Goal: Transaction & Acquisition: Purchase product/service

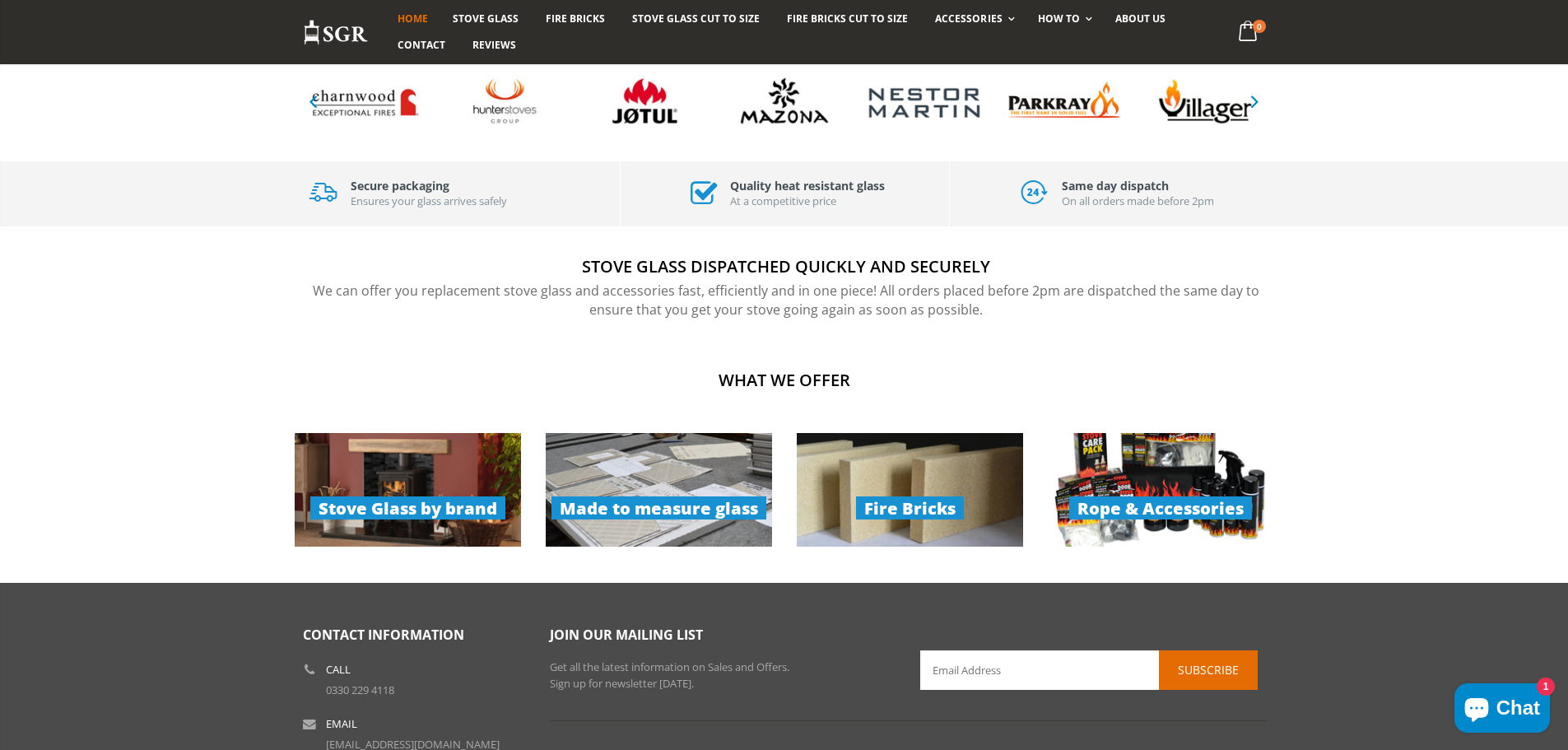
scroll to position [1152, 0]
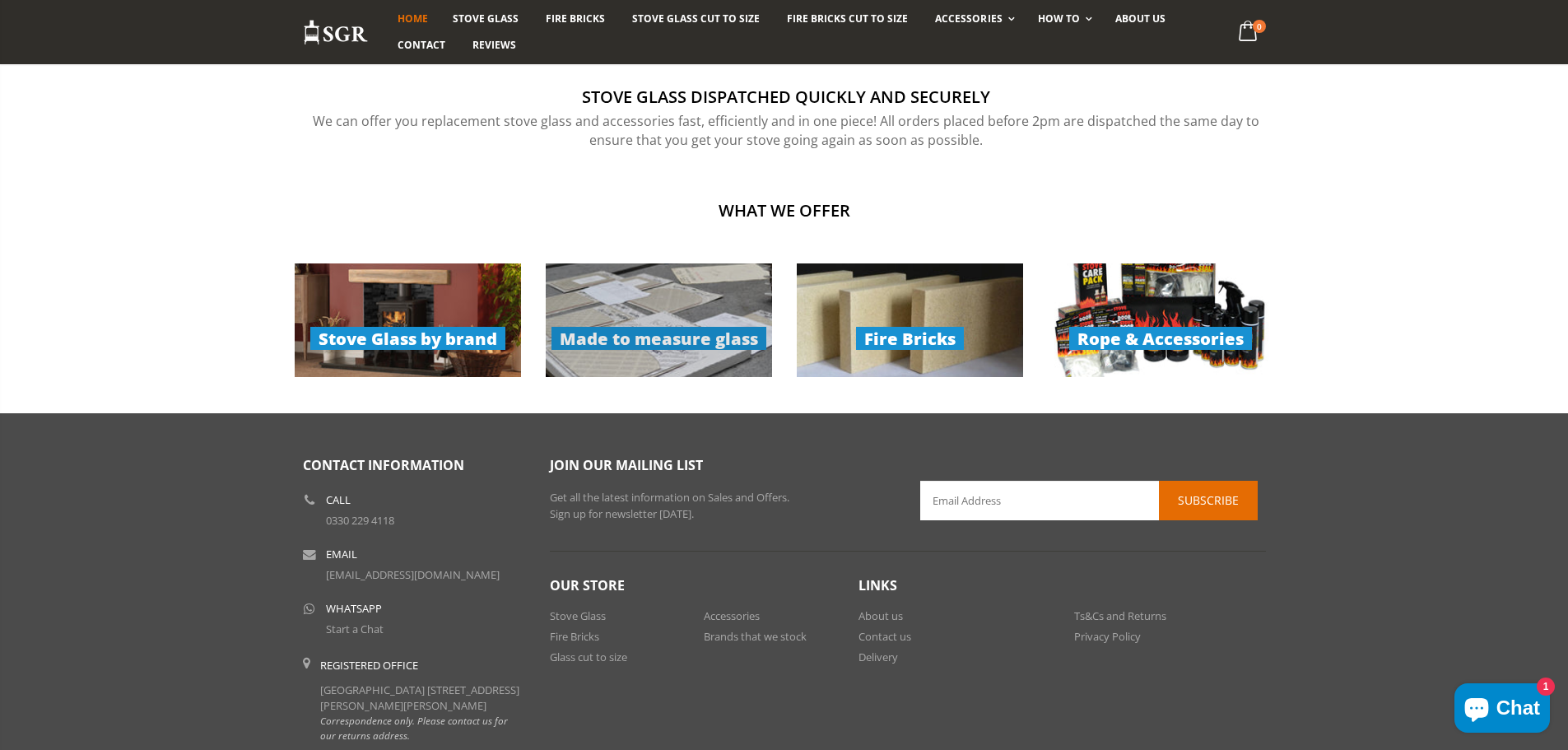
click at [652, 336] on link "Made to measure glass" at bounding box center [659, 320] width 227 height 113
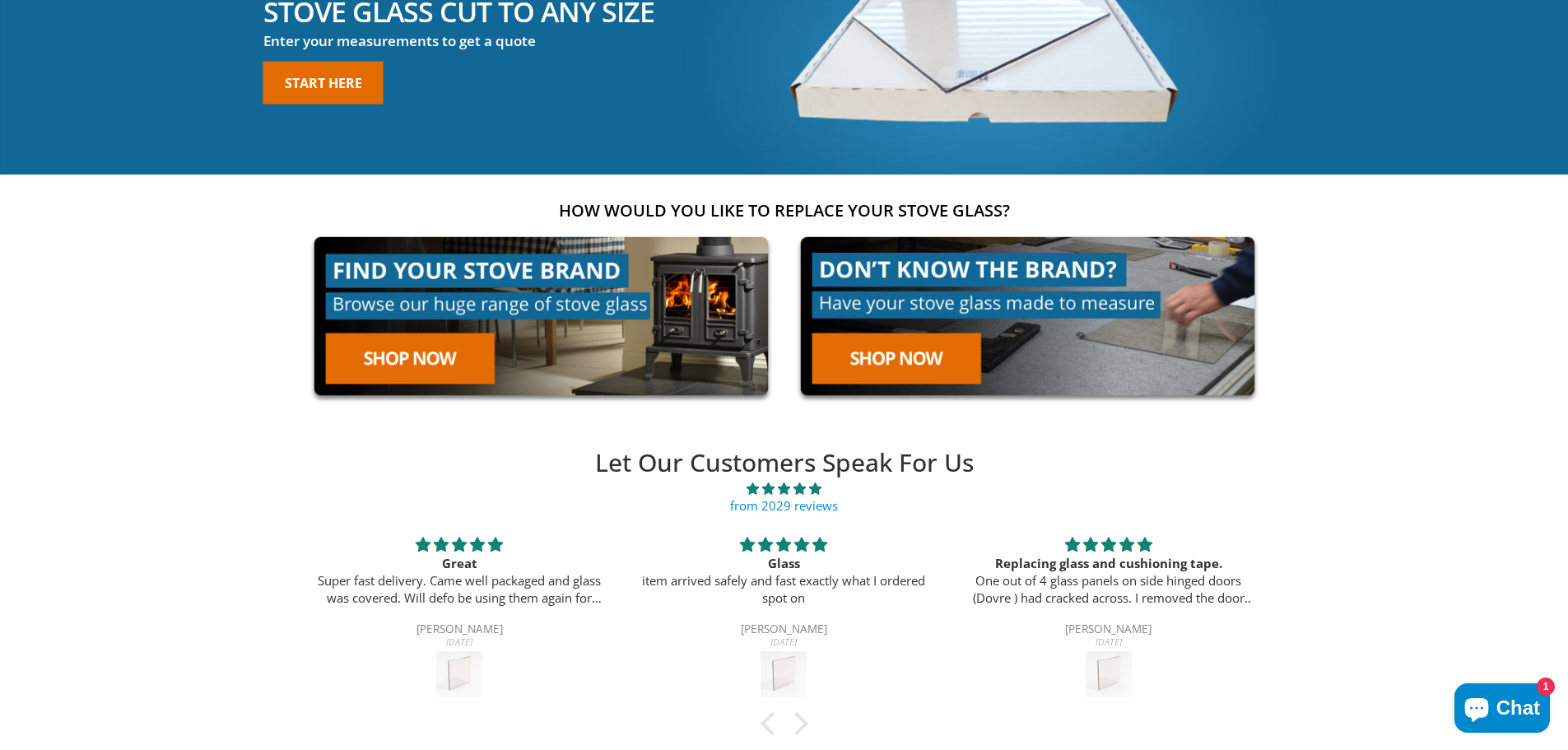
scroll to position [0, 0]
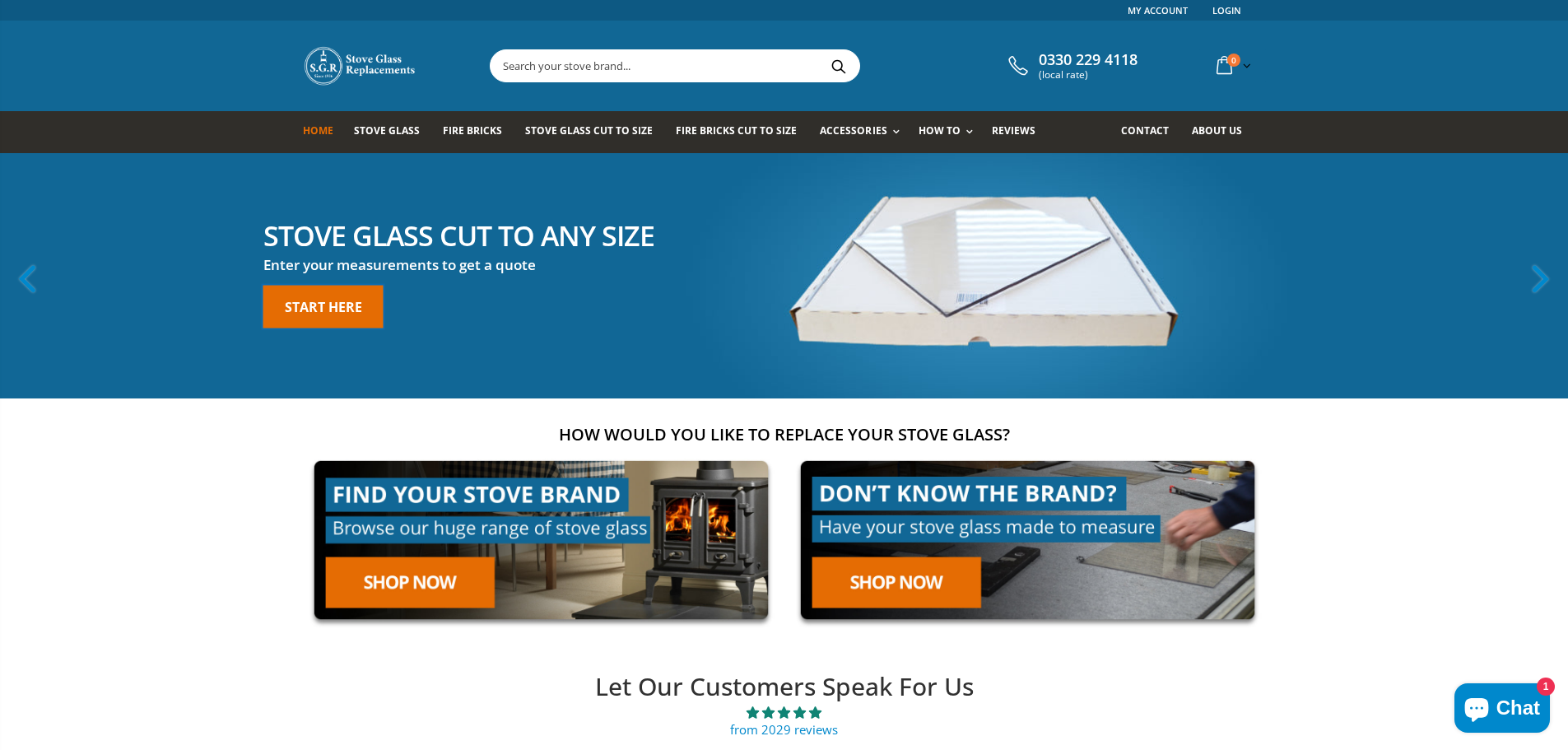
click at [355, 301] on link "Start here" at bounding box center [323, 306] width 120 height 43
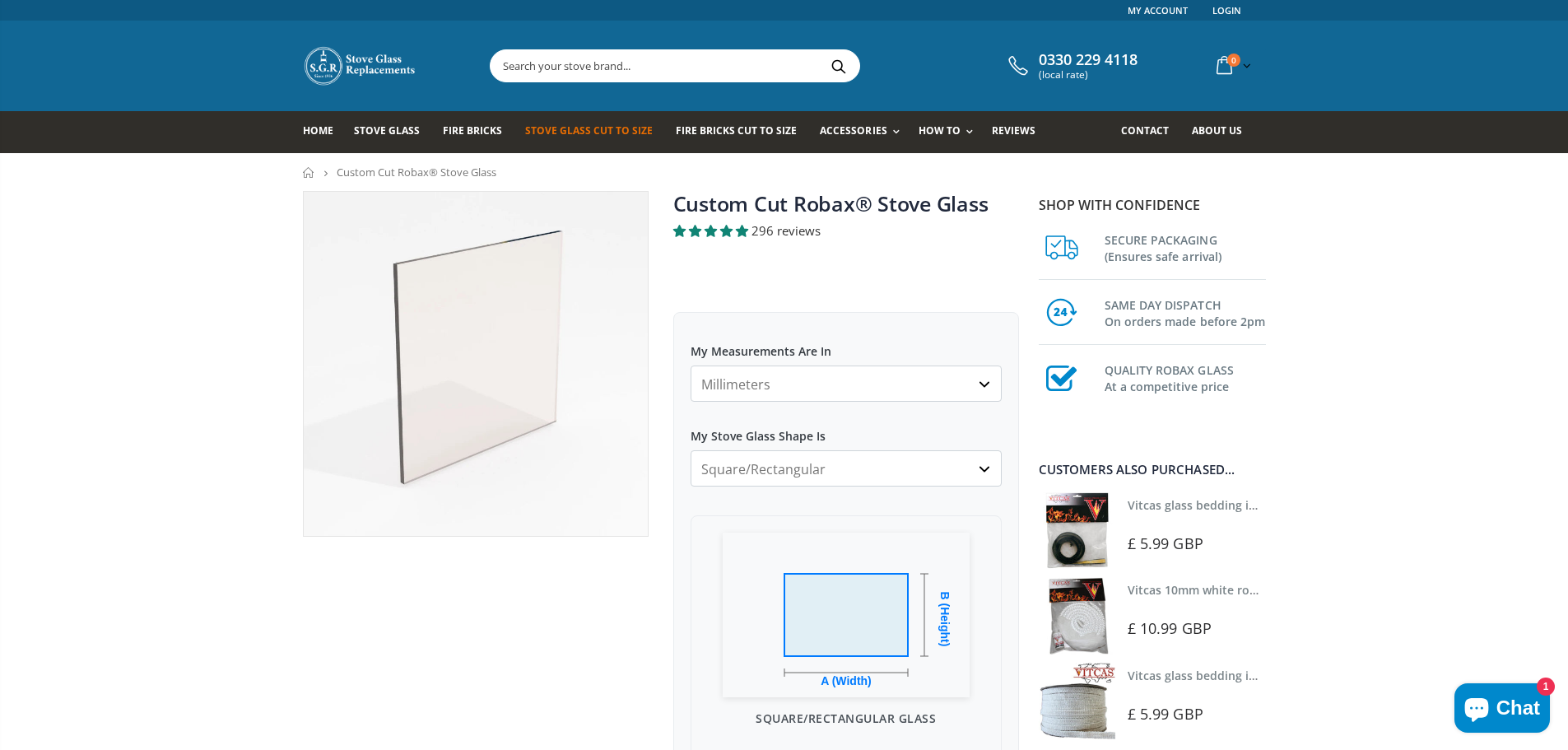
click at [886, 389] on select "Millimeters Centimeters Inches" at bounding box center [845, 384] width 311 height 36
click at [756, 394] on select "Millimeters Centimeters Inches" at bounding box center [845, 384] width 311 height 36
click at [758, 474] on select "Square/Rectangular Arched Half Arch Both Top Corners Cut Single Corner Cut All …" at bounding box center [845, 468] width 311 height 36
click at [690, 450] on select "Square/Rectangular Arched Half Arch Both Top Corners Cut Single Corner Cut All …" at bounding box center [845, 468] width 311 height 36
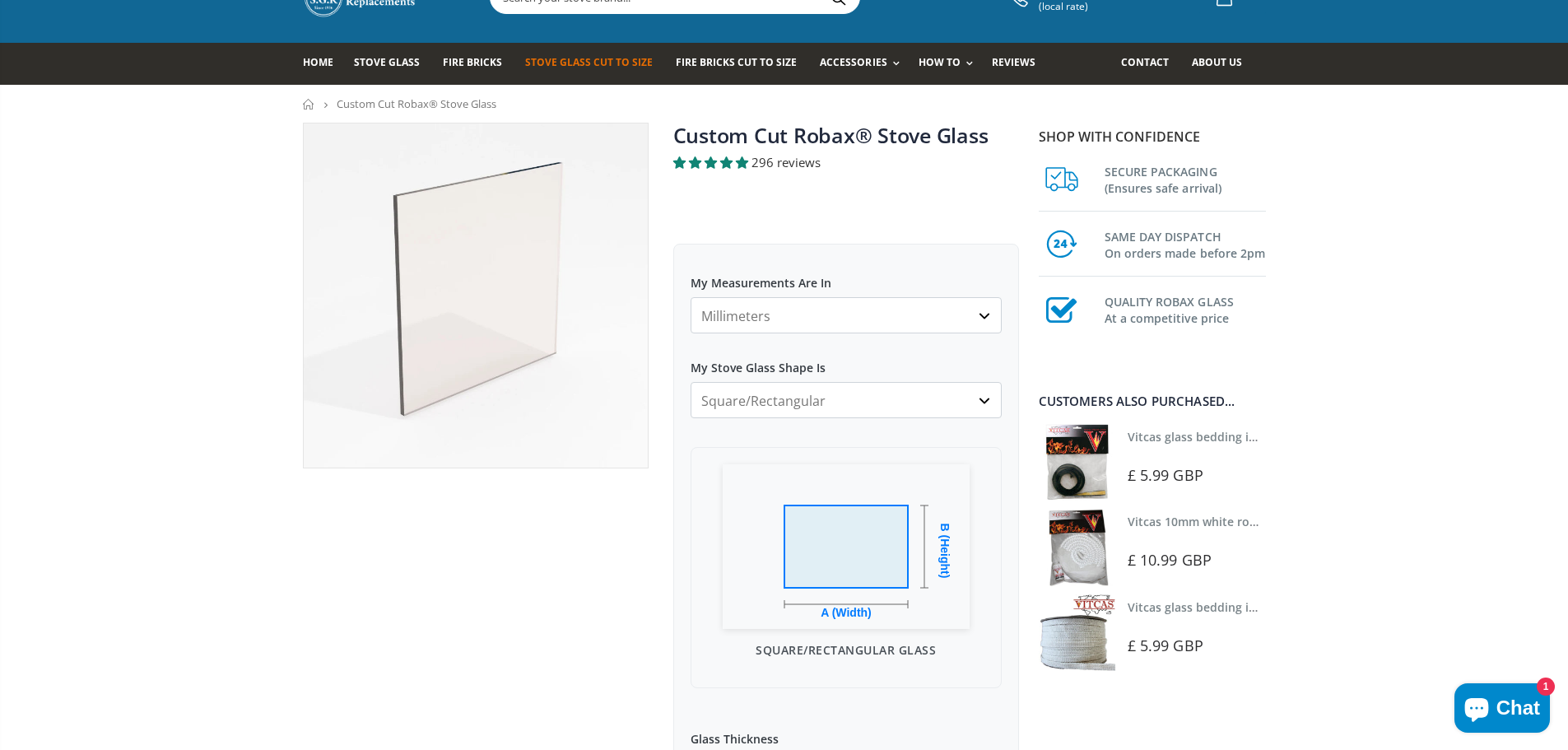
scroll to position [247, 0]
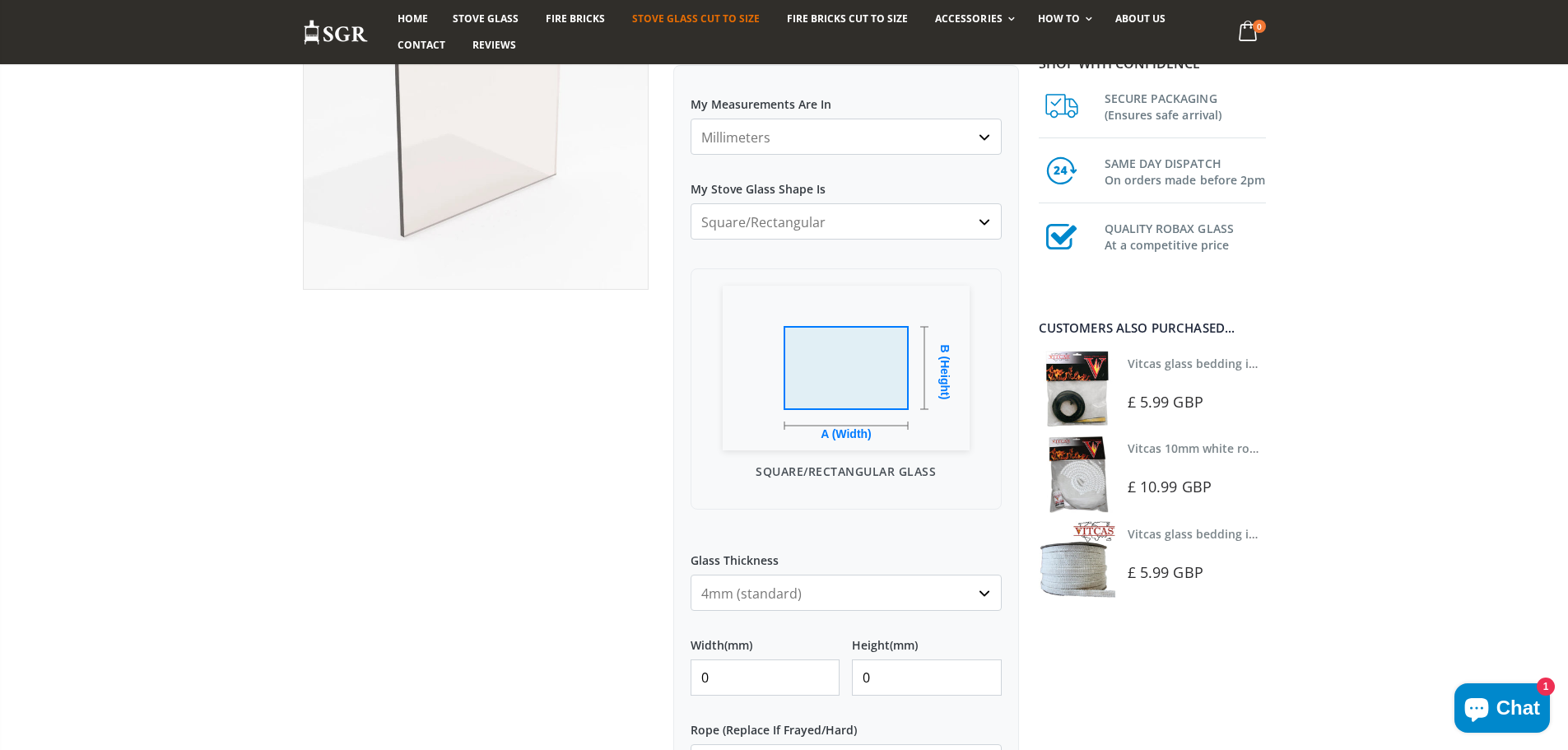
click at [870, 596] on select "4mm (standard) 5mm (gas fires with baffled flue) 3mm (For Use In Stoves With Th…" at bounding box center [845, 592] width 311 height 36
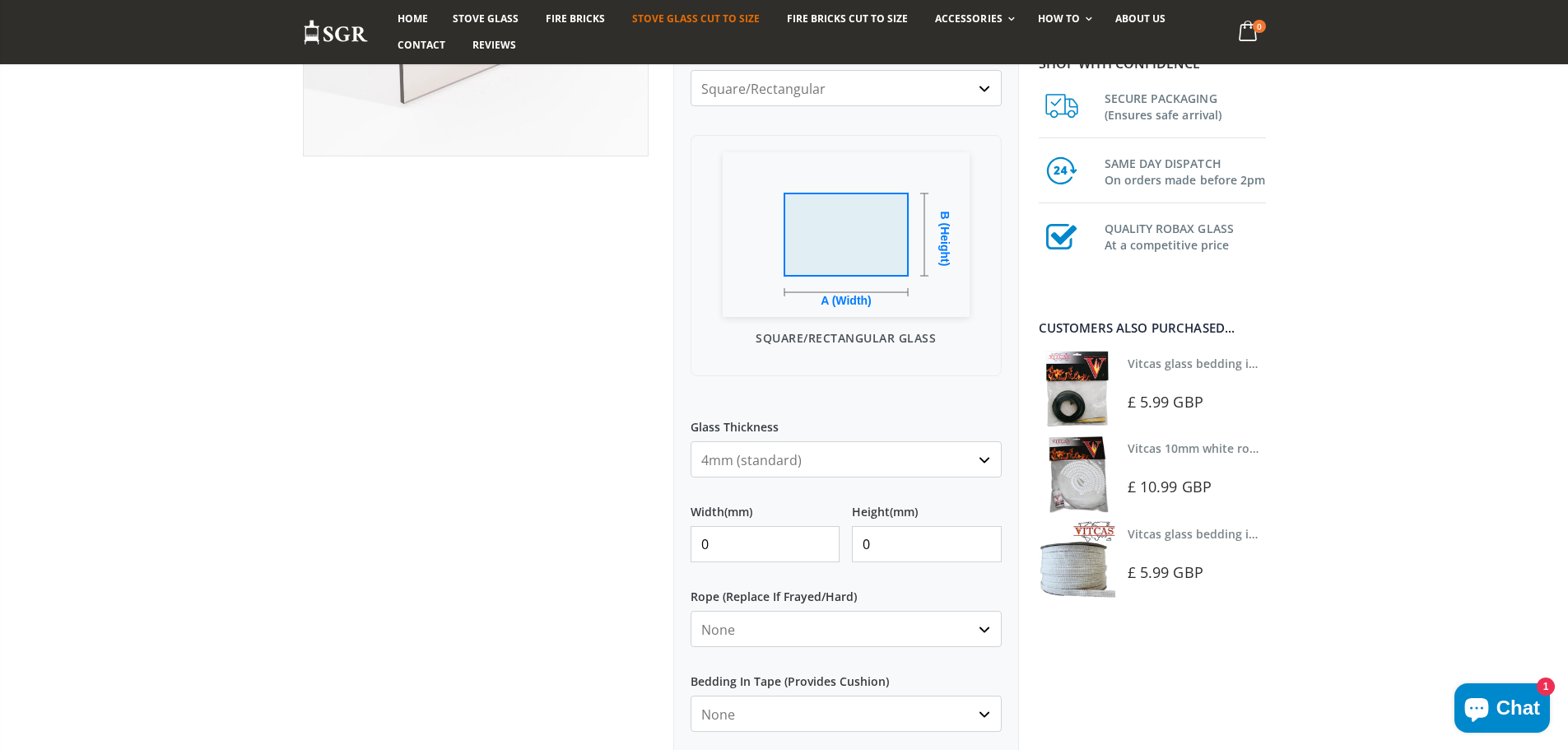
scroll to position [412, 0]
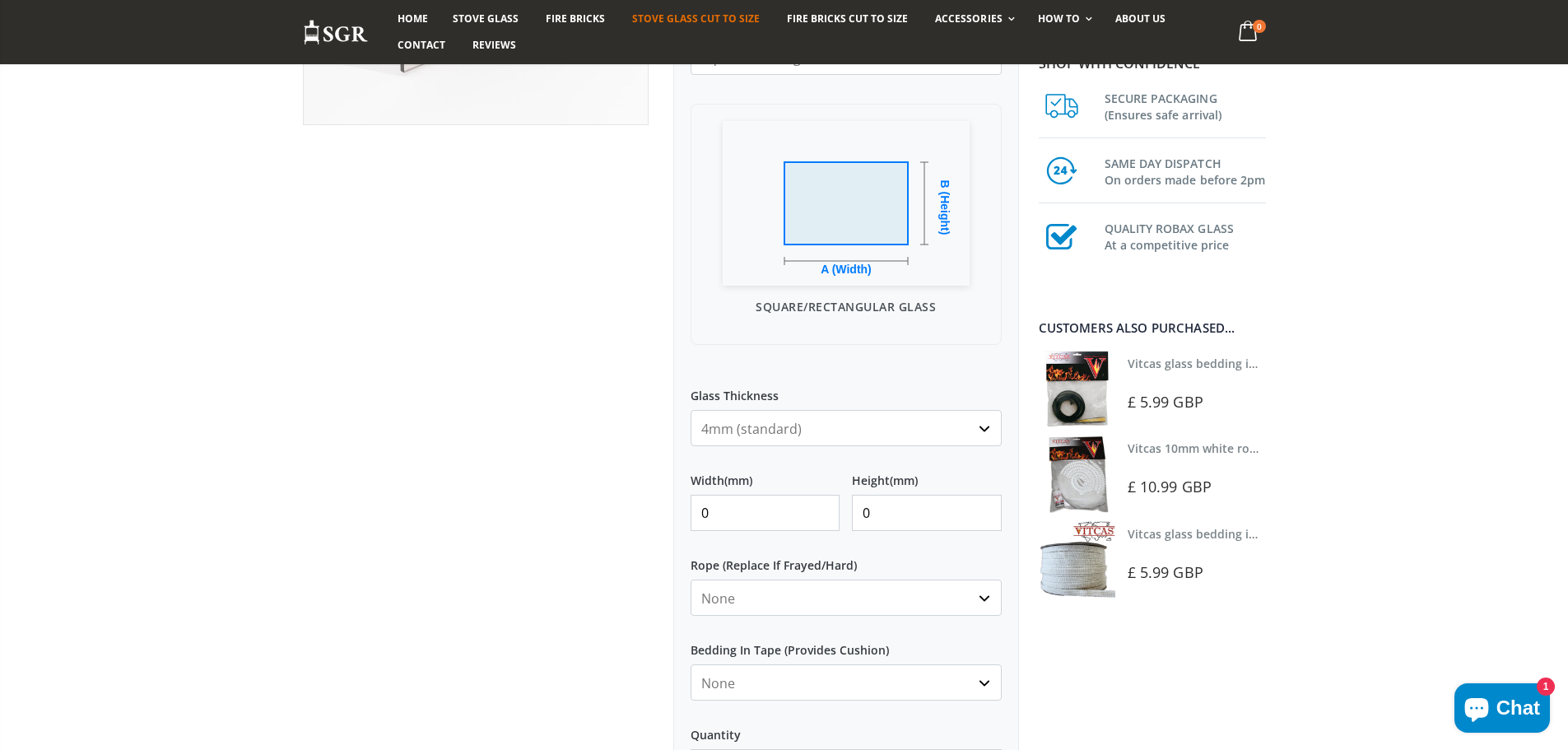
click at [842, 438] on select "4mm (standard) 5mm (gas fires with baffled flue) 3mm (For Use In Stoves With Th…" at bounding box center [845, 428] width 311 height 36
click at [786, 432] on select "4mm (standard) 5mm (gas fires with baffled flue) 3mm (For Use In Stoves With Th…" at bounding box center [845, 428] width 311 height 36
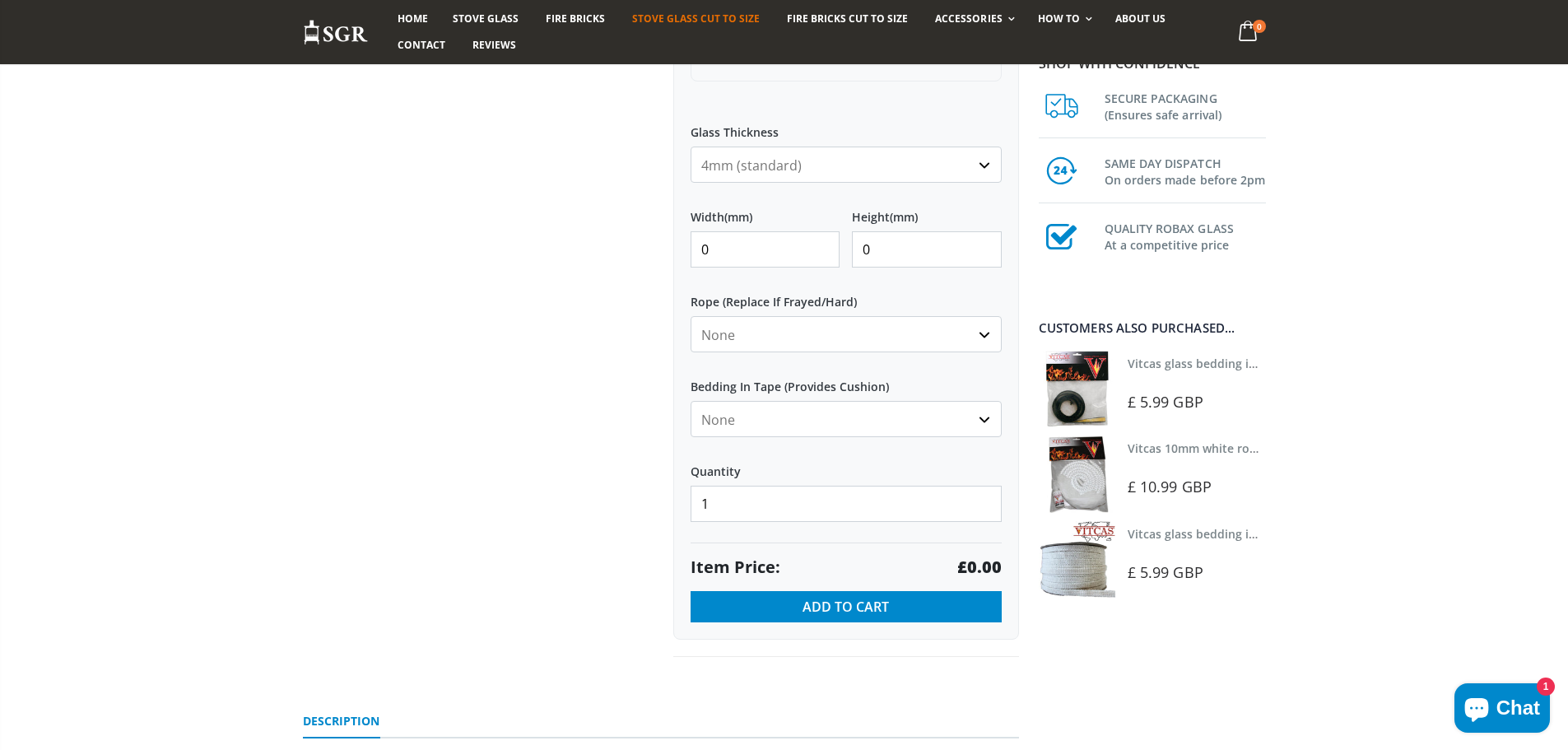
scroll to position [741, 0]
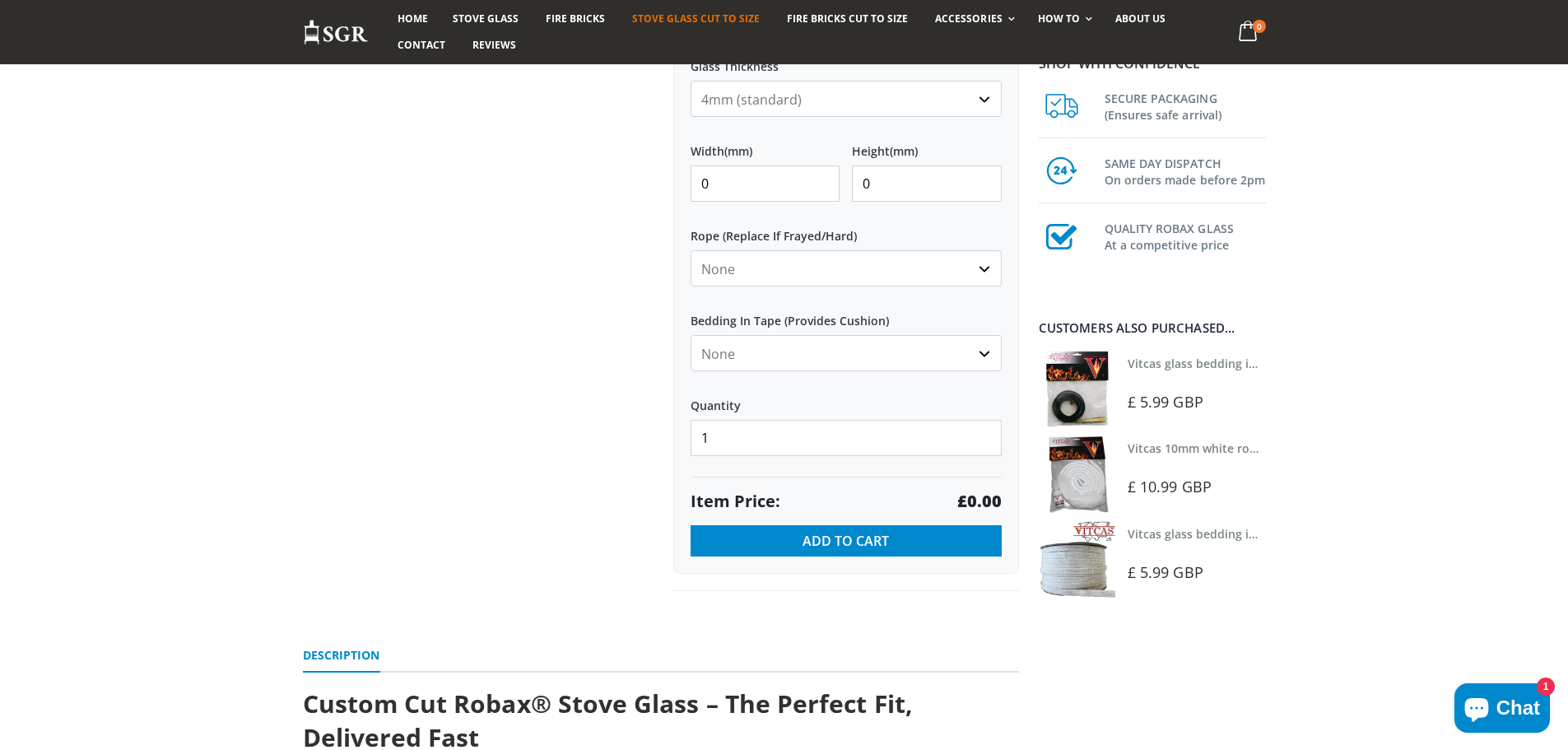
click at [895, 341] on select "None Black White" at bounding box center [845, 353] width 311 height 36
click at [787, 352] on select "None Black White" at bounding box center [845, 353] width 311 height 36
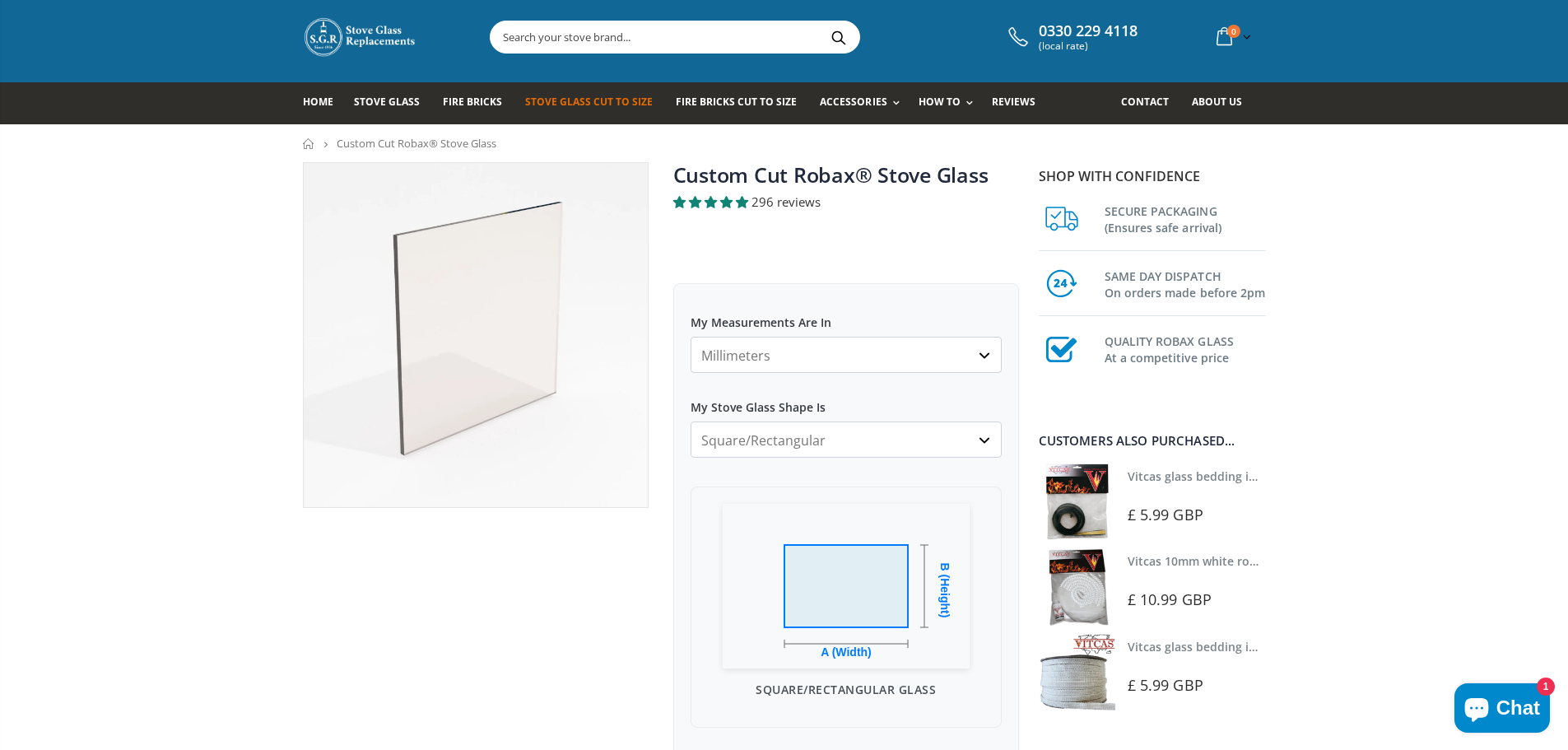
scroll to position [0, 0]
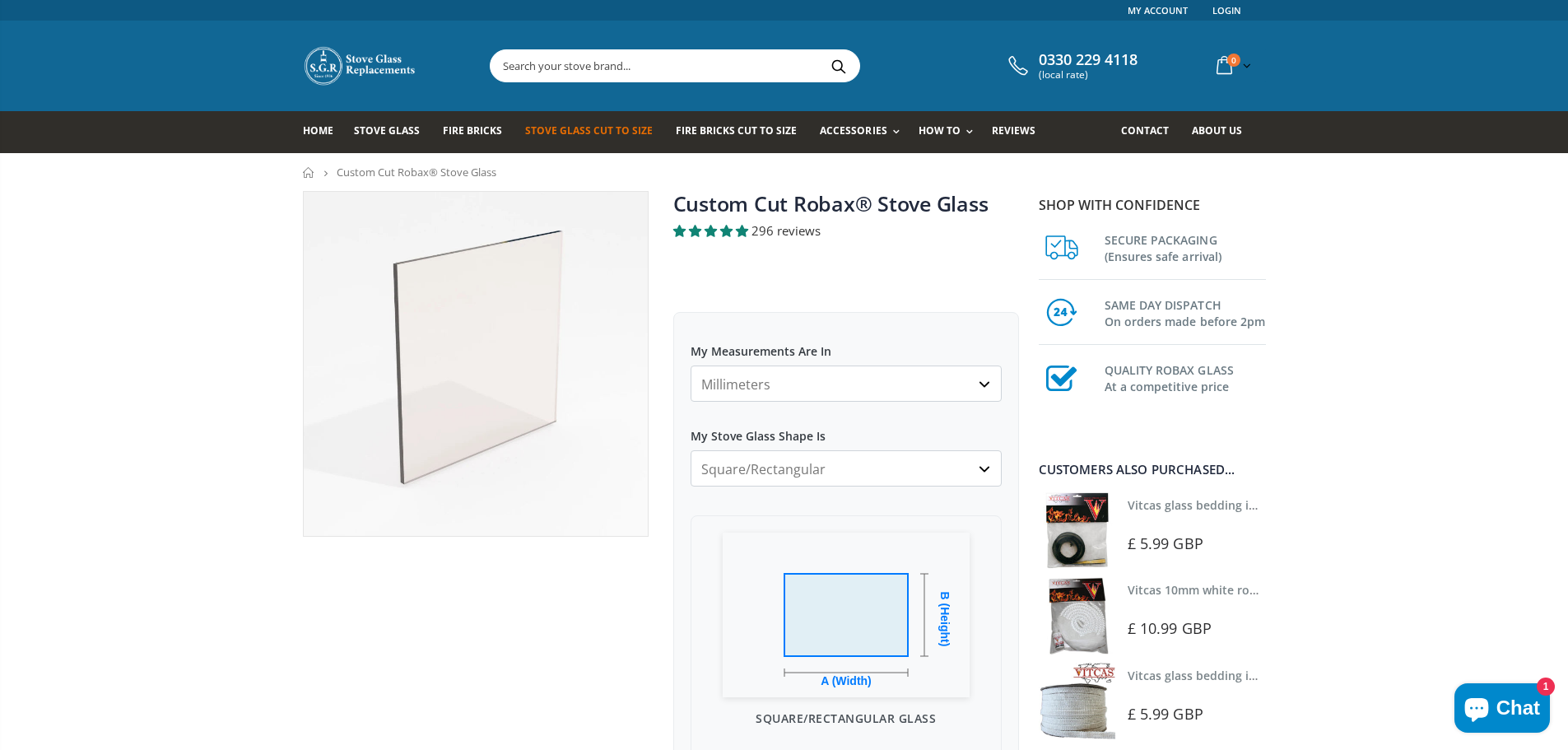
click at [949, 464] on select "Square/Rectangular Arched Half Arch Both Top Corners Cut Single Corner Cut All …" at bounding box center [845, 468] width 311 height 36
click at [905, 385] on select "Millimeters Centimeters Inches" at bounding box center [845, 384] width 311 height 36
select select "cm"
click at [690, 366] on select "Millimeters Centimeters Inches" at bounding box center [845, 384] width 311 height 36
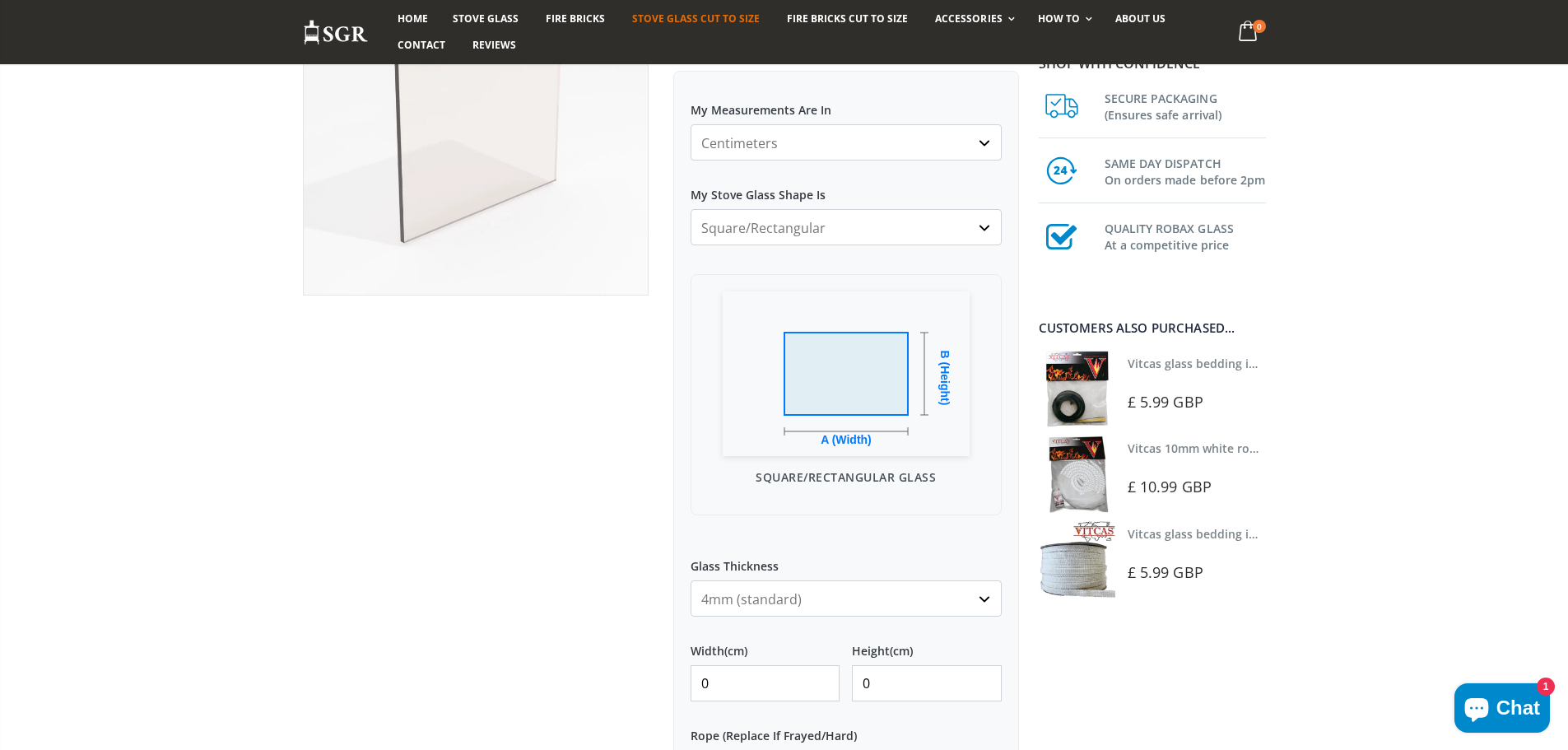
scroll to position [247, 0]
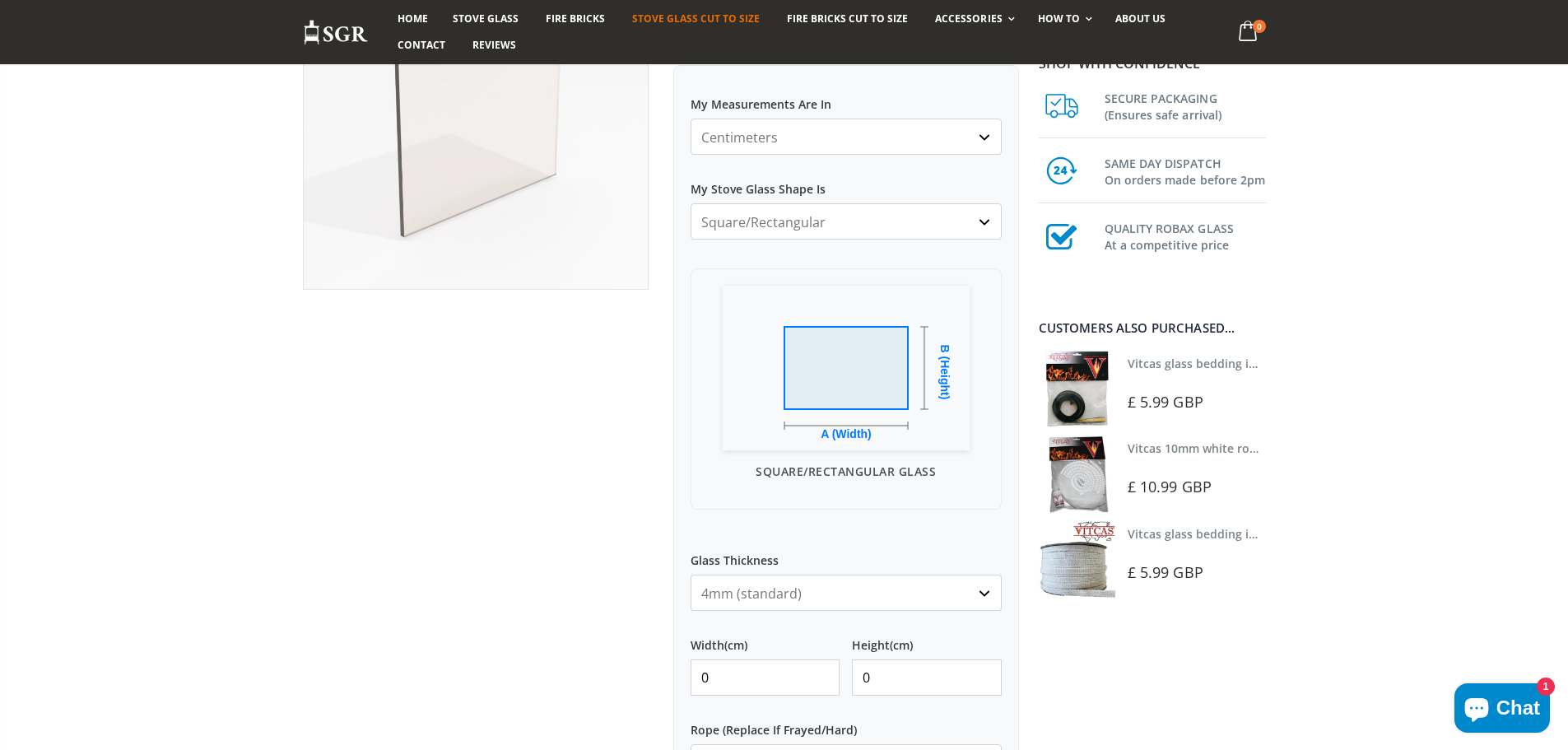
click at [831, 586] on select "4mm (standard) 5mm (gas fires with baffled flue) 3mm (For Use In Stoves With Th…" at bounding box center [845, 592] width 311 height 36
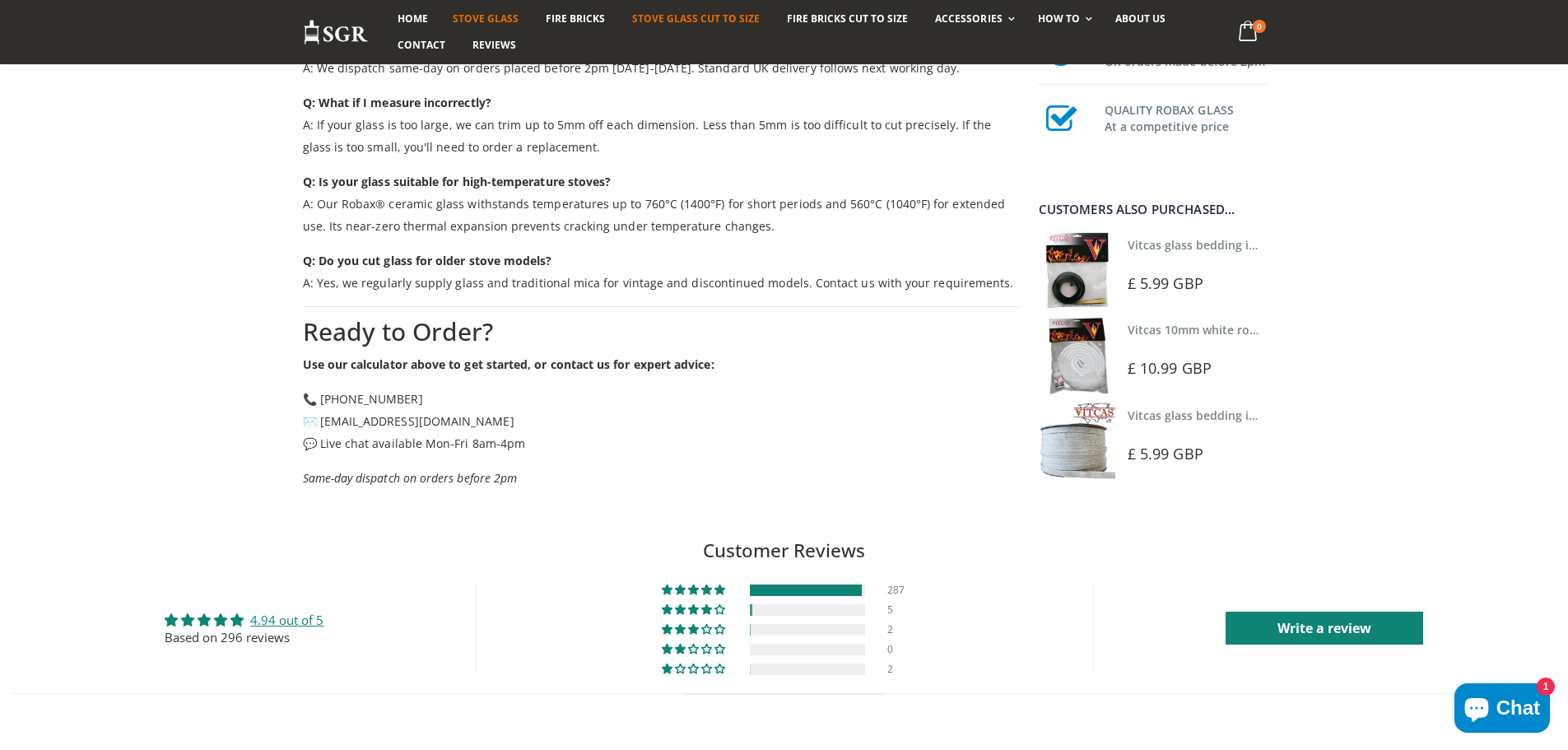
scroll to position [2469, 0]
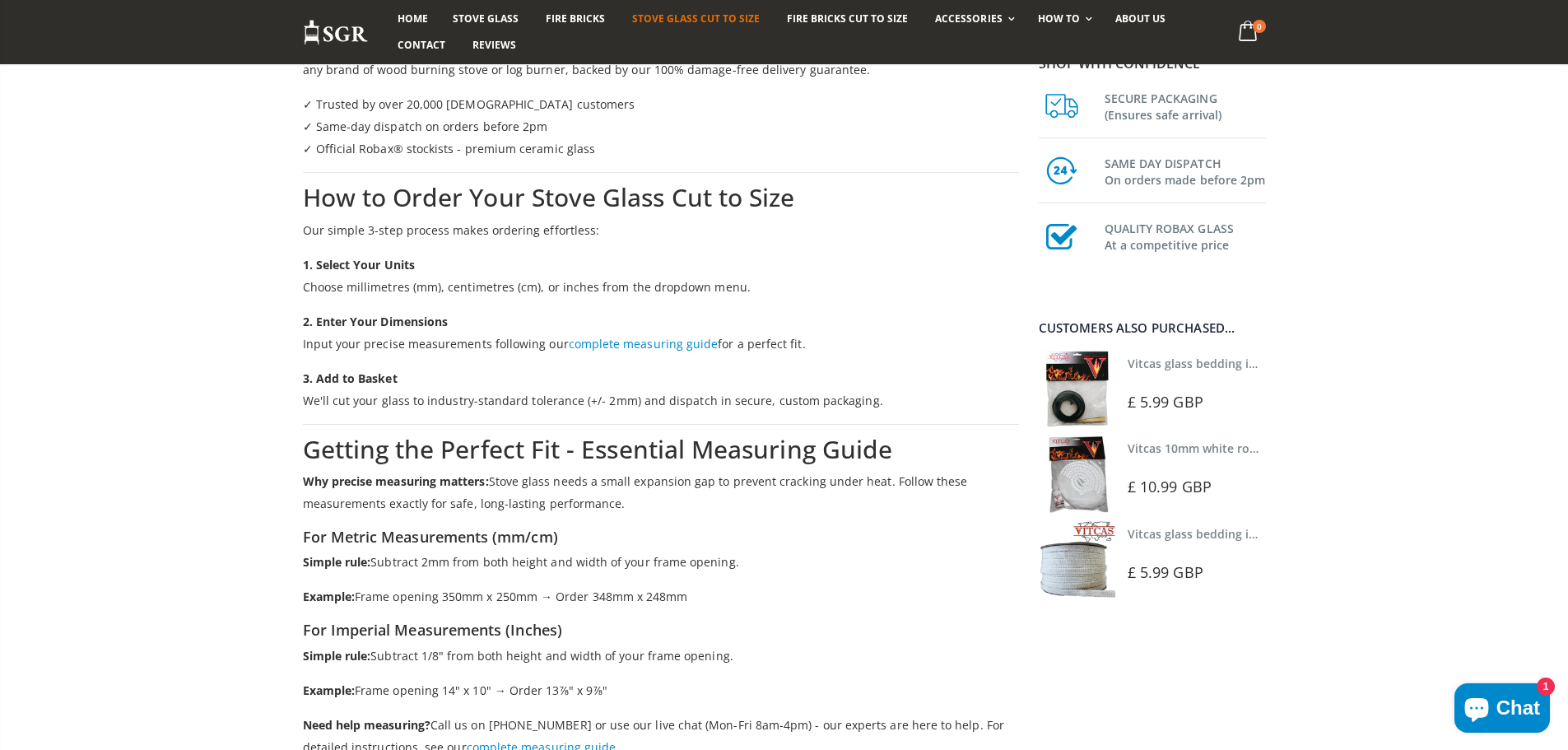
scroll to position [1728, 0]
